Goal: Transaction & Acquisition: Purchase product/service

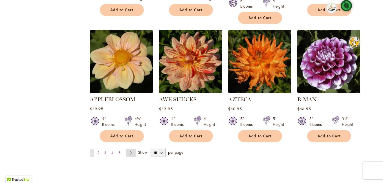
scroll to position [462, 0]
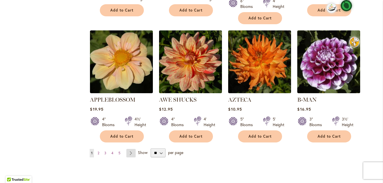
click at [129, 149] on link "Page Next" at bounding box center [130, 153] width 9 height 8
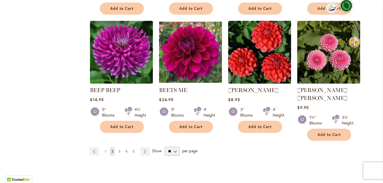
scroll to position [465, 0]
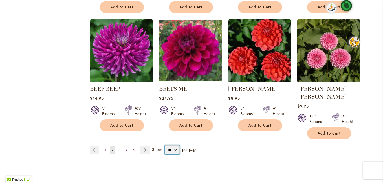
click at [173, 146] on select "** ** ** **" at bounding box center [172, 150] width 15 height 9
select select "**"
click at [165, 146] on select "** ** ** **" at bounding box center [172, 150] width 15 height 9
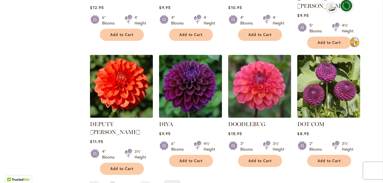
scroll to position [1413, 0]
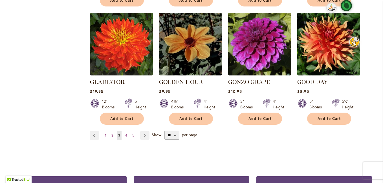
scroll to position [1483, 0]
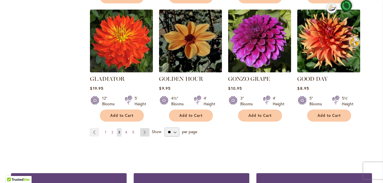
click at [142, 128] on link "Page Next" at bounding box center [144, 132] width 9 height 8
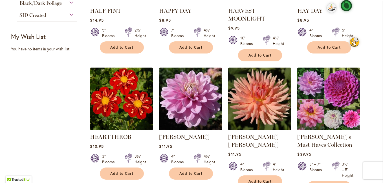
scroll to position [309, 0]
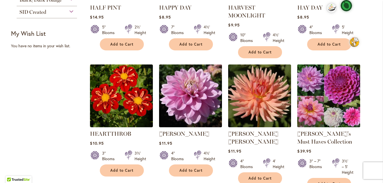
click at [326, 84] on img at bounding box center [329, 96] width 66 height 66
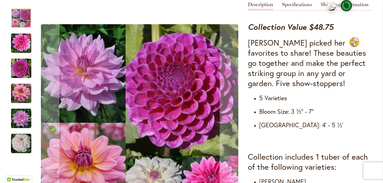
scroll to position [225, 0]
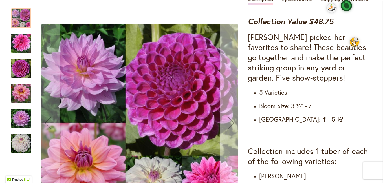
click at [231, 121] on div "Next" at bounding box center [231, 123] width 23 height 23
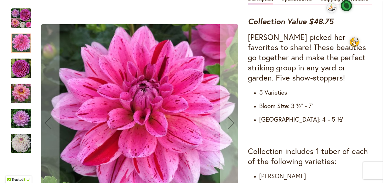
click at [231, 121] on div "Next" at bounding box center [231, 123] width 23 height 23
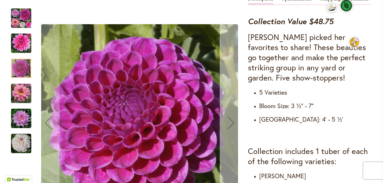
click at [231, 121] on div "Next" at bounding box center [231, 123] width 23 height 23
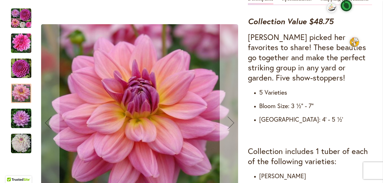
click at [231, 121] on div "Next" at bounding box center [231, 123] width 23 height 23
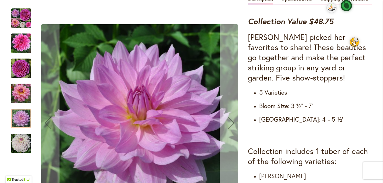
click at [231, 121] on div "Next" at bounding box center [231, 123] width 23 height 23
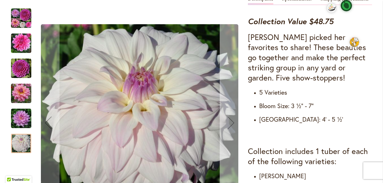
click at [231, 121] on div "Next" at bounding box center [231, 123] width 23 height 23
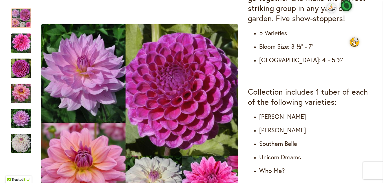
scroll to position [290, 0]
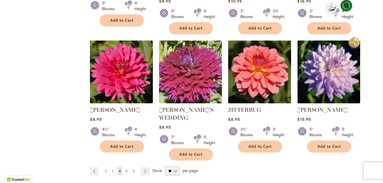
scroll to position [1448, 0]
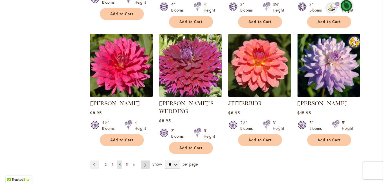
click at [144, 161] on link "Page Next" at bounding box center [145, 165] width 9 height 8
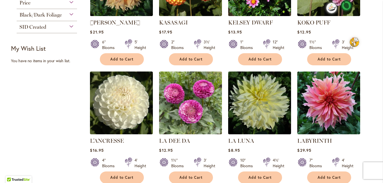
scroll to position [309, 0]
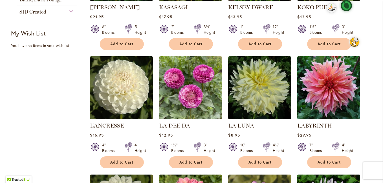
click at [316, 96] on img at bounding box center [329, 88] width 66 height 66
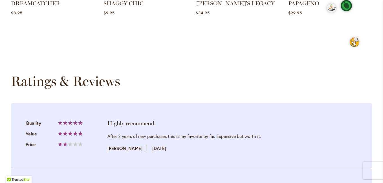
scroll to position [426, 0]
